Goal: Task Accomplishment & Management: Manage account settings

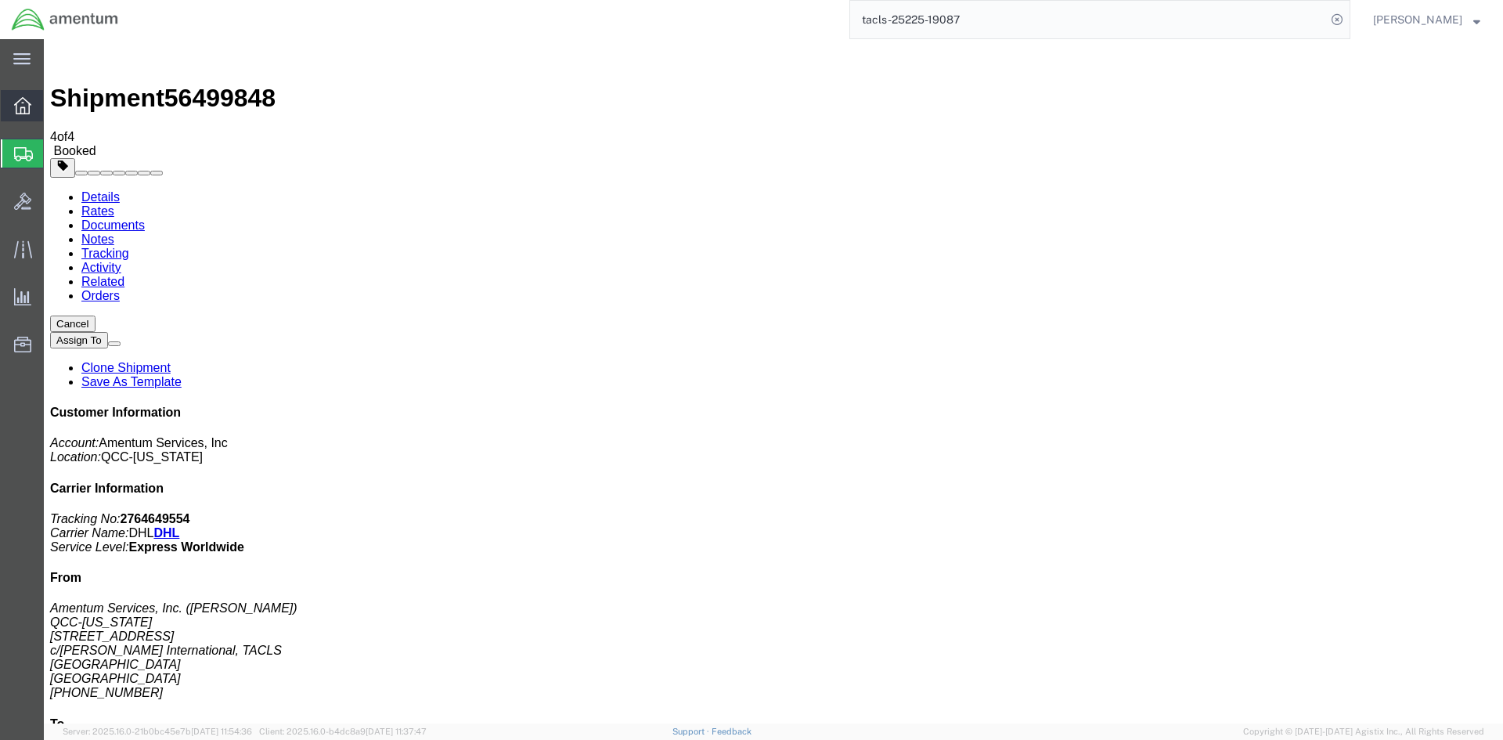
click at [54, 106] on span "Overview" at bounding box center [48, 105] width 11 height 31
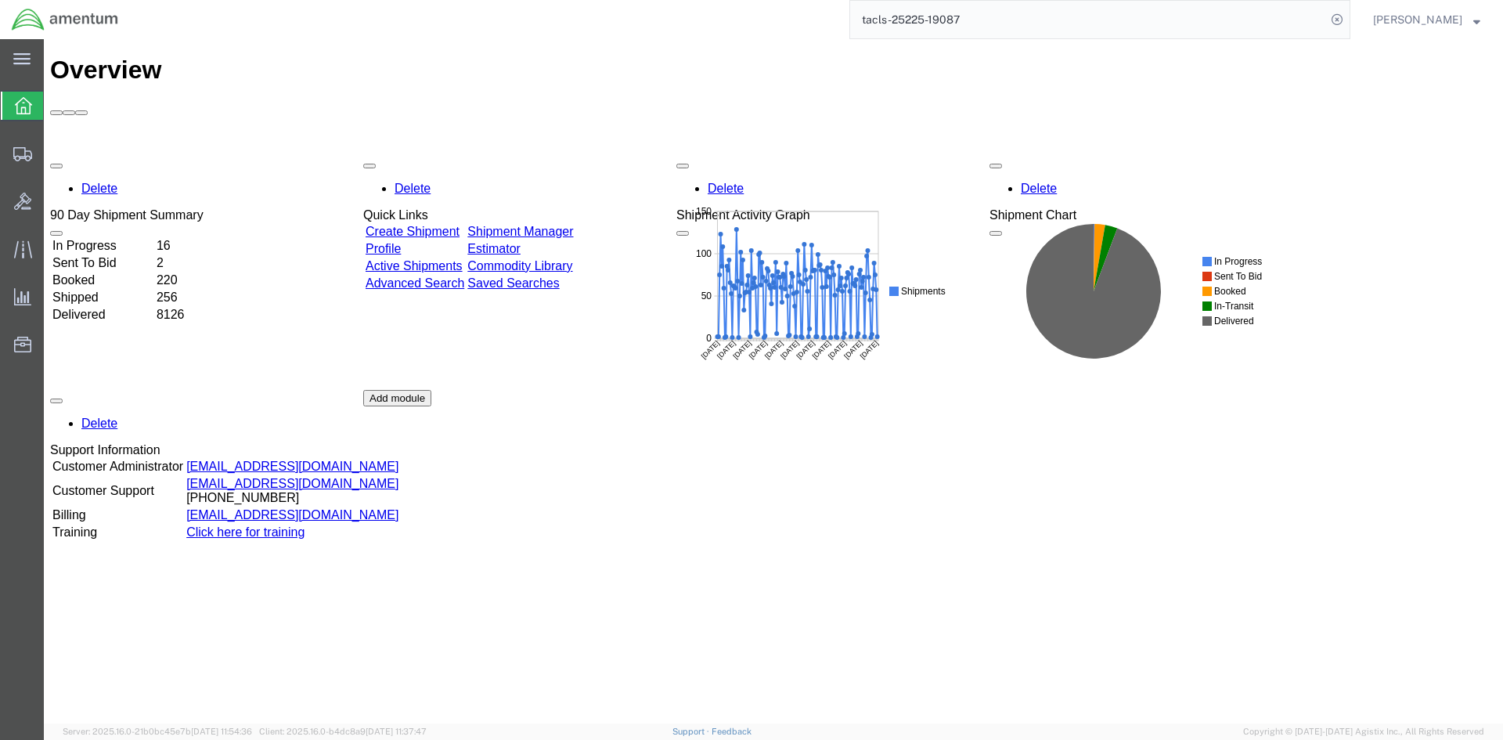
click at [546, 225] on link "Shipment Manager" at bounding box center [520, 231] width 106 height 13
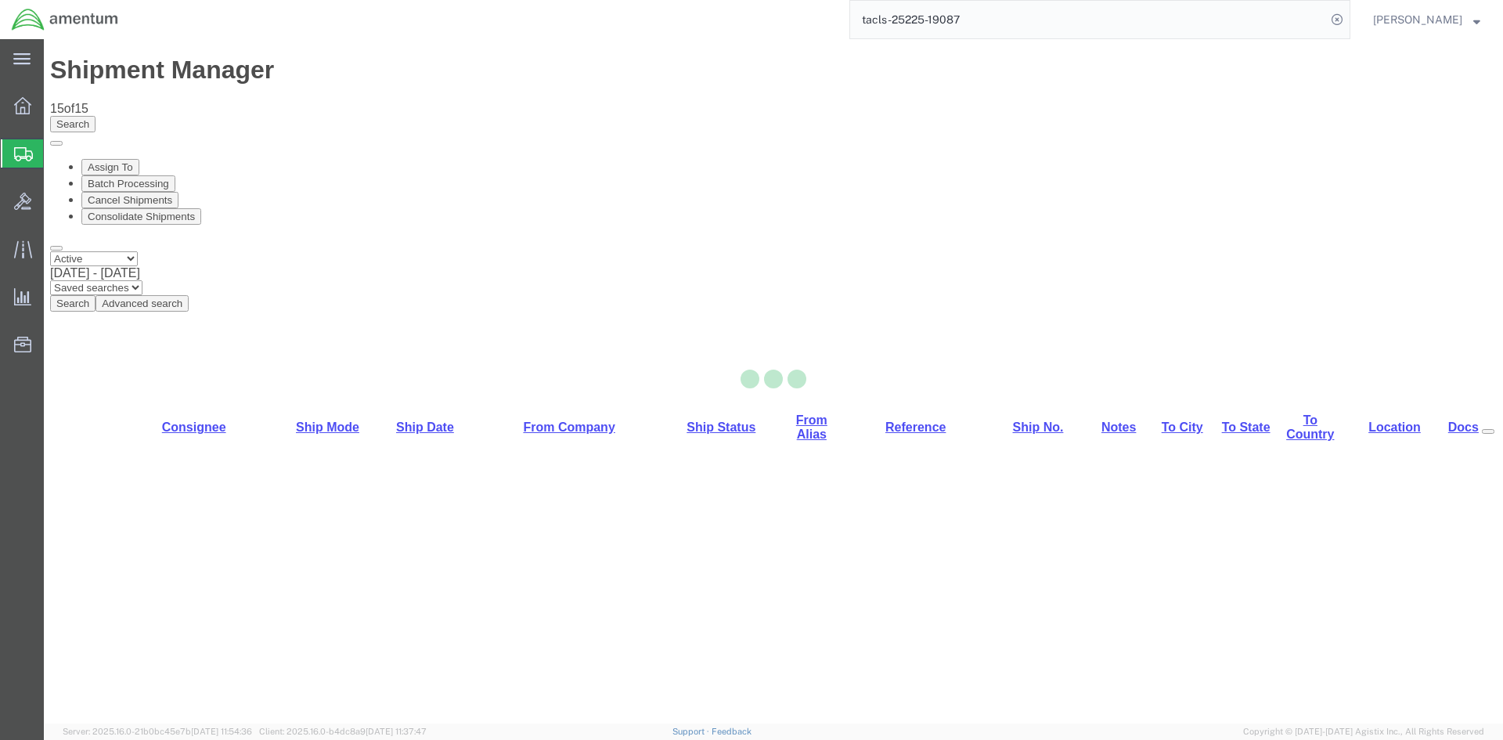
select select "42668"
select select "42721"
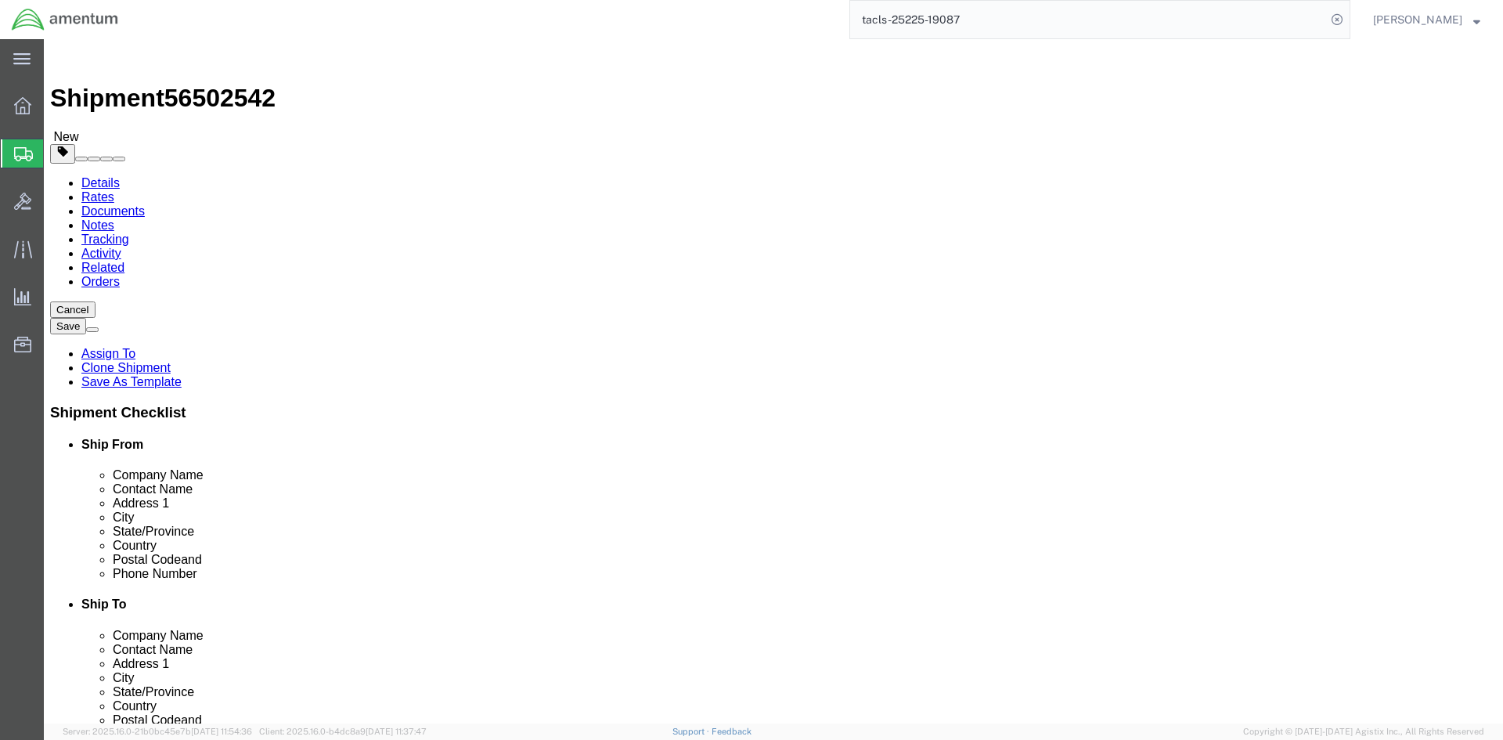
click button "Rate Shipment"
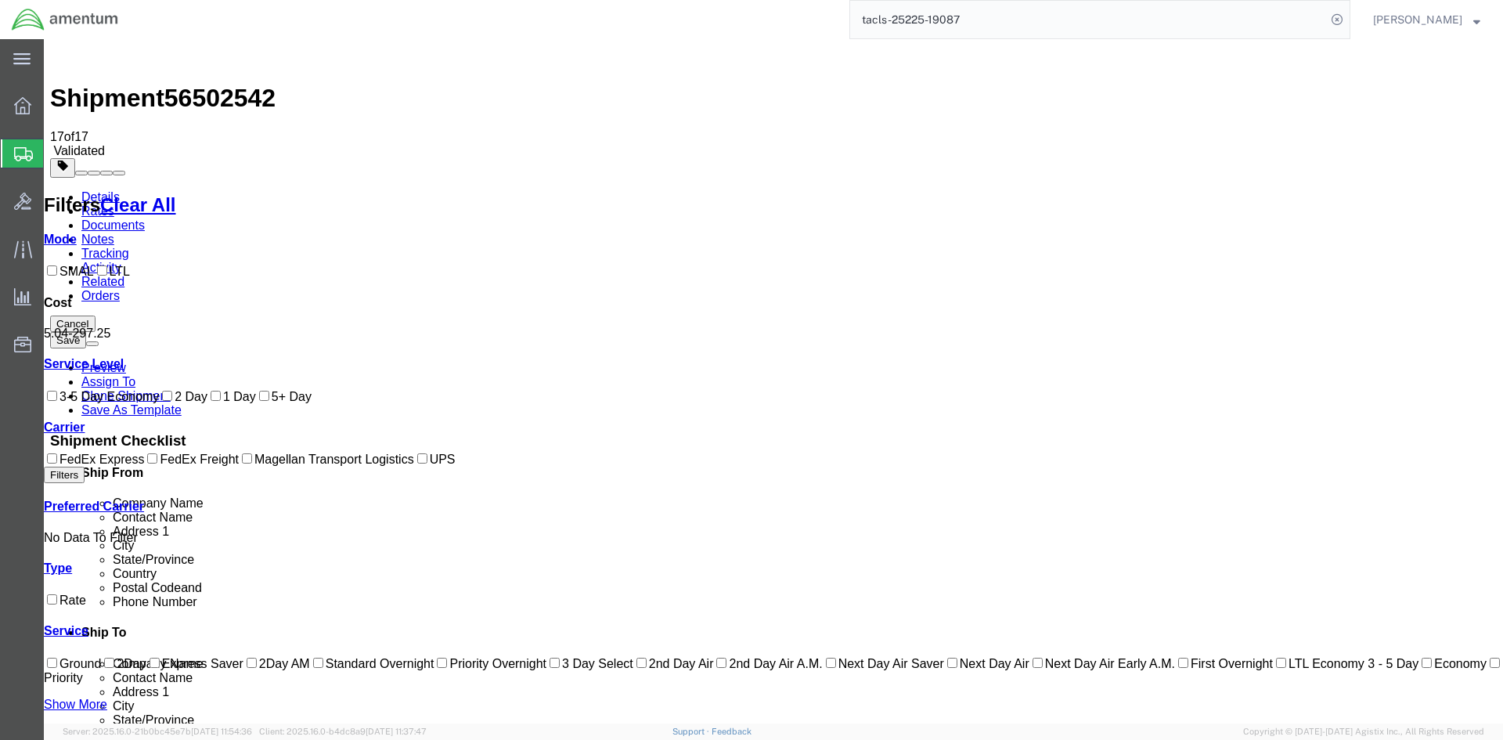
drag, startPoint x: 320, startPoint y: 411, endPoint x: 676, endPoint y: 547, distance: 381.3
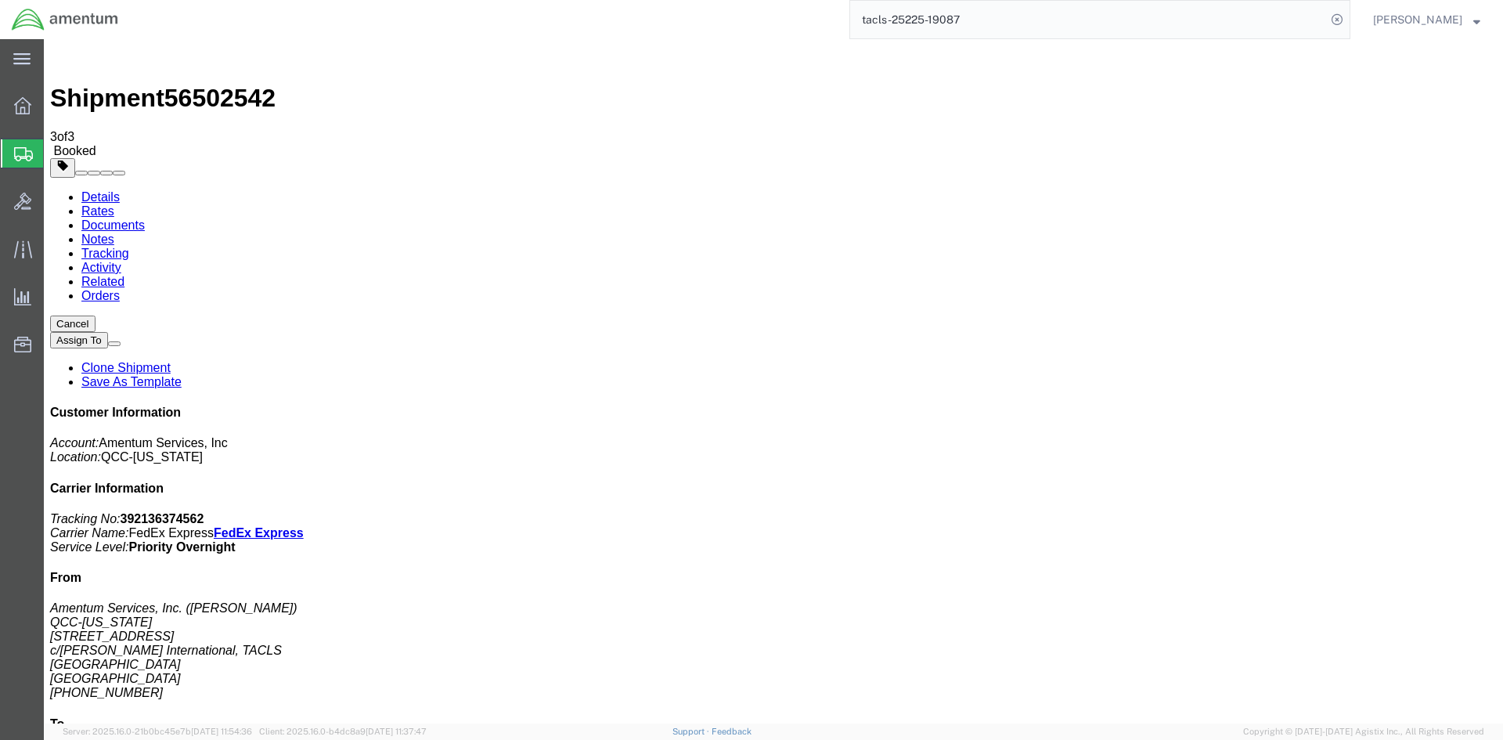
drag, startPoint x: 553, startPoint y: 278, endPoint x: 631, endPoint y: 283, distance: 77.6
drag, startPoint x: 65, startPoint y: 304, endPoint x: 658, endPoint y: 282, distance: 593.7
